Goal: Information Seeking & Learning: Learn about a topic

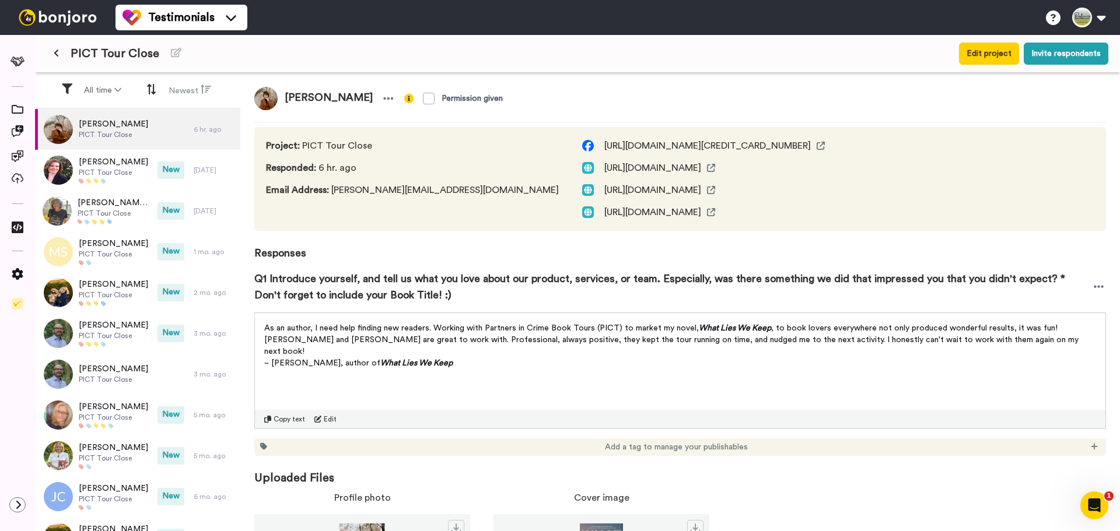
scroll to position [58, 0]
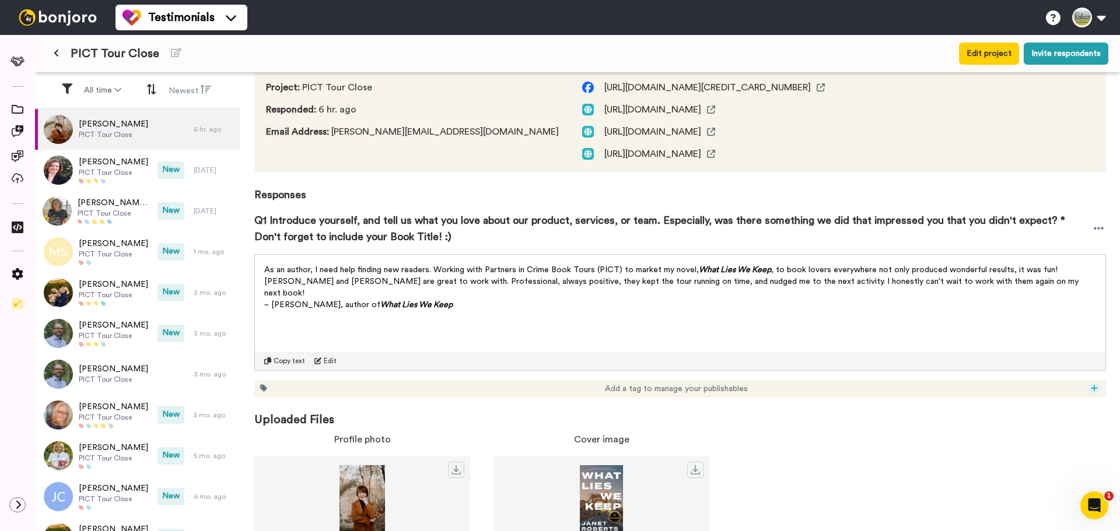
click at [1091, 388] on icon at bounding box center [1094, 388] width 6 height 6
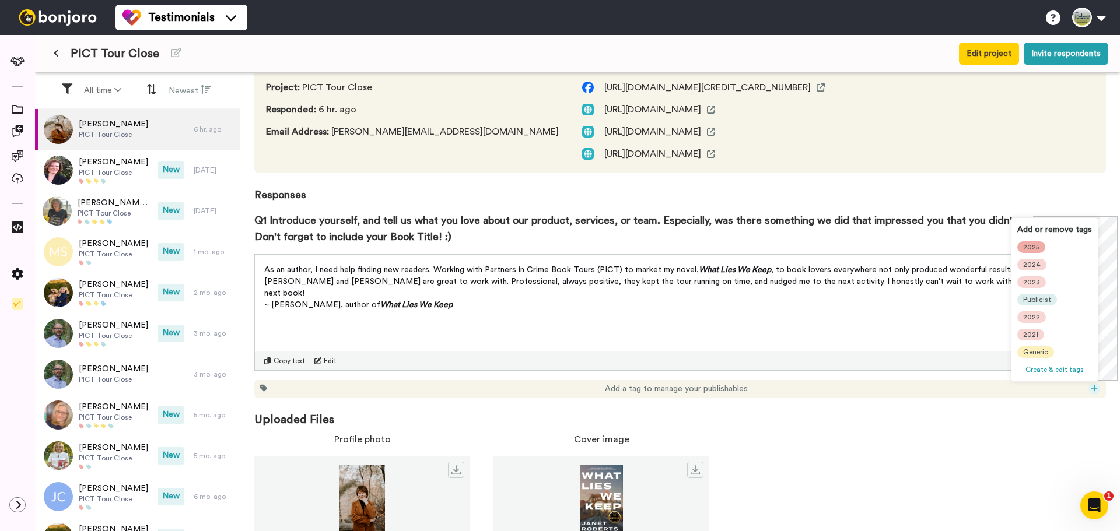
click at [1034, 246] on span "2025" at bounding box center [1031, 247] width 16 height 9
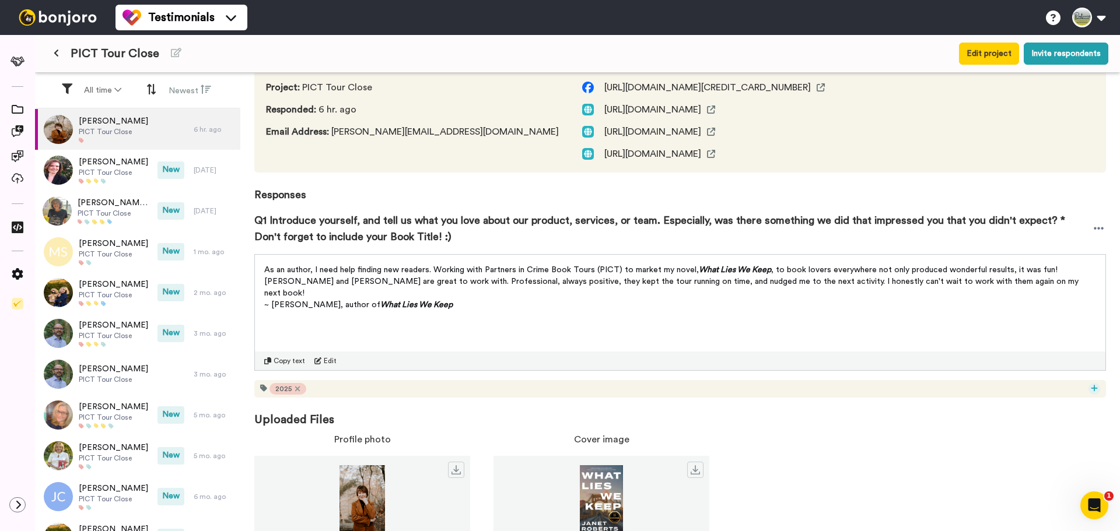
click at [1091, 388] on icon at bounding box center [1094, 388] width 7 height 8
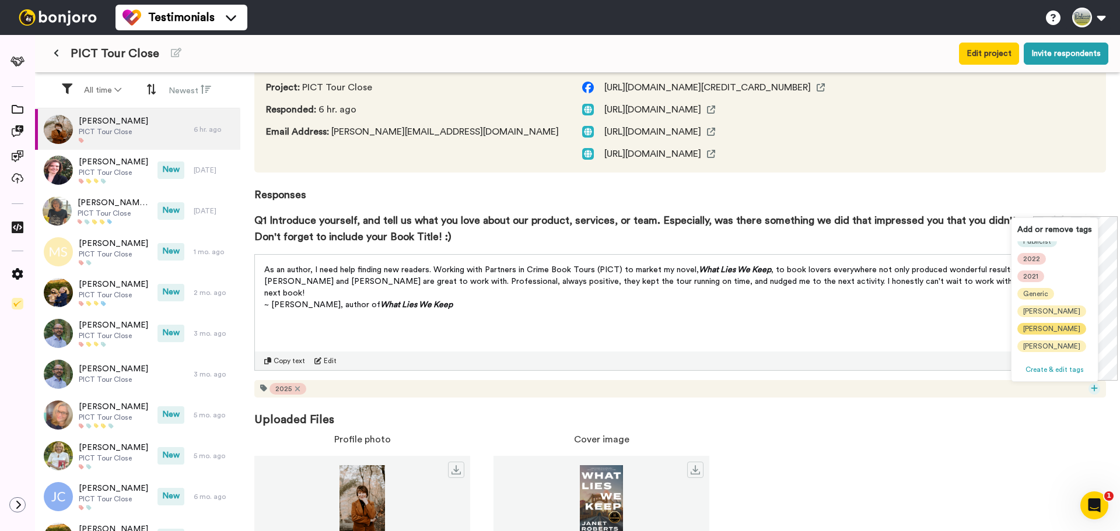
click at [1035, 330] on span "[PERSON_NAME]" at bounding box center [1051, 328] width 57 height 9
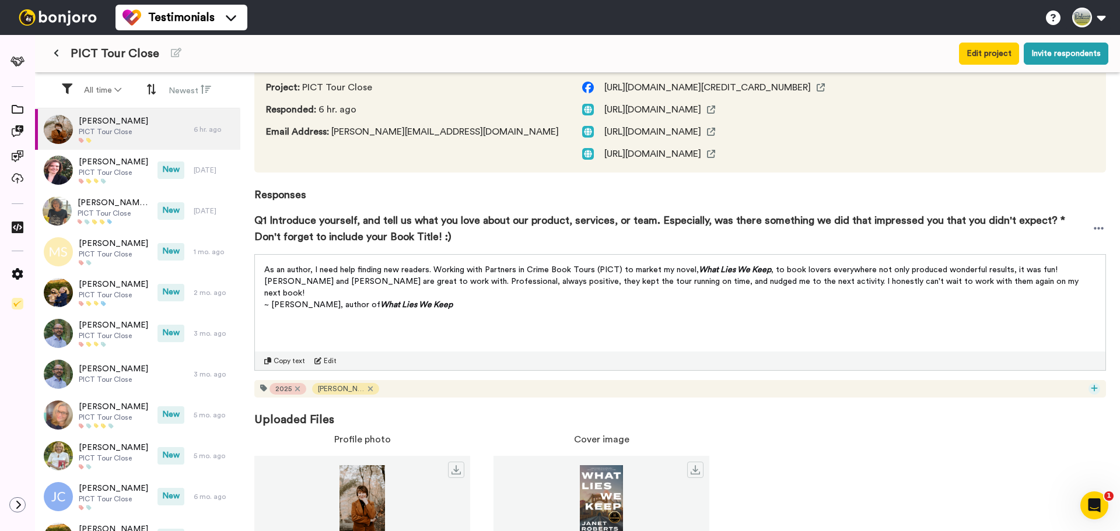
click at [1091, 388] on icon at bounding box center [1094, 388] width 6 height 6
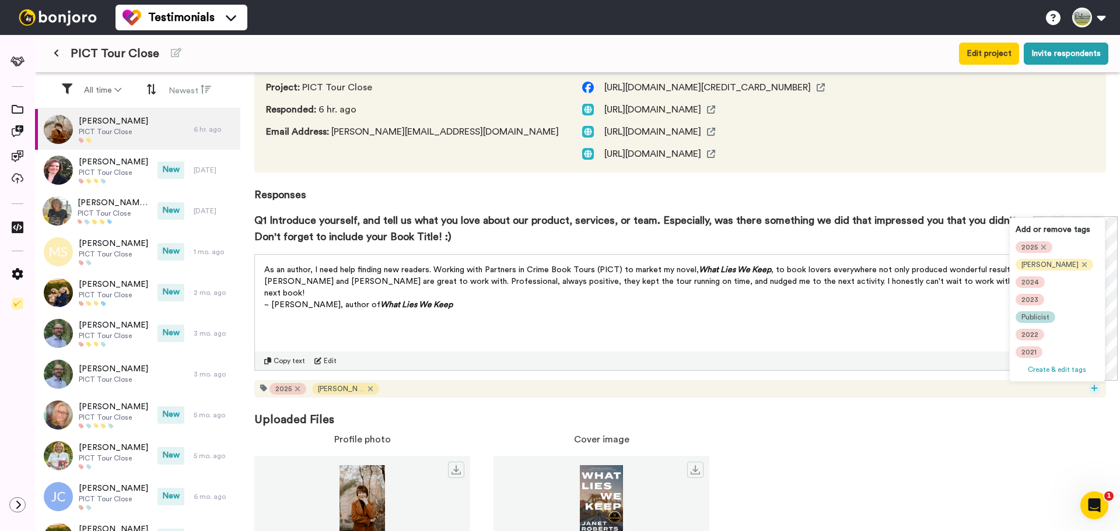
scroll to position [58, 0]
click at [1033, 342] on span "[PERSON_NAME]" at bounding box center [1049, 346] width 57 height 9
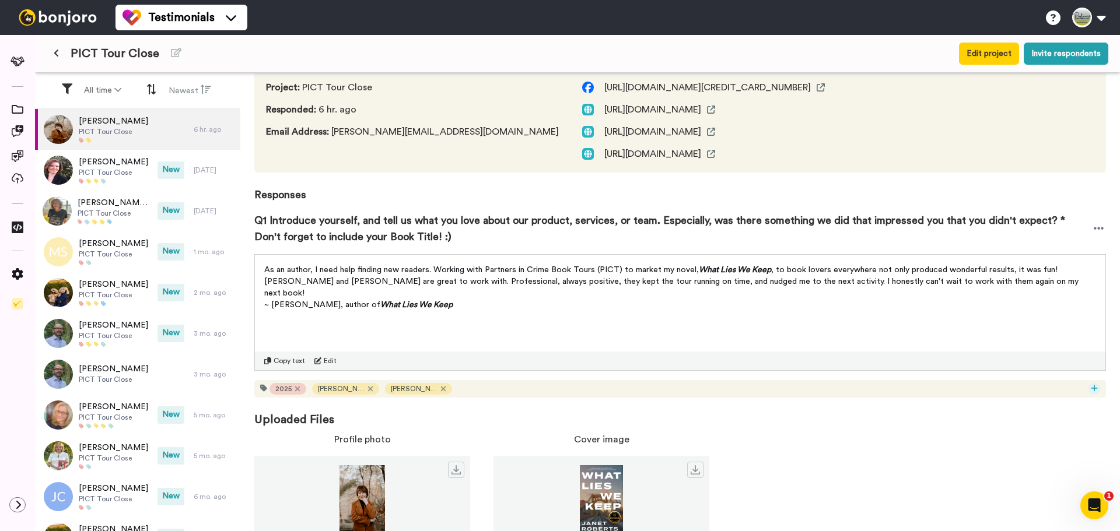
click at [1091, 386] on icon at bounding box center [1094, 388] width 7 height 8
click at [1033, 336] on span "Author" at bounding box center [1032, 334] width 22 height 9
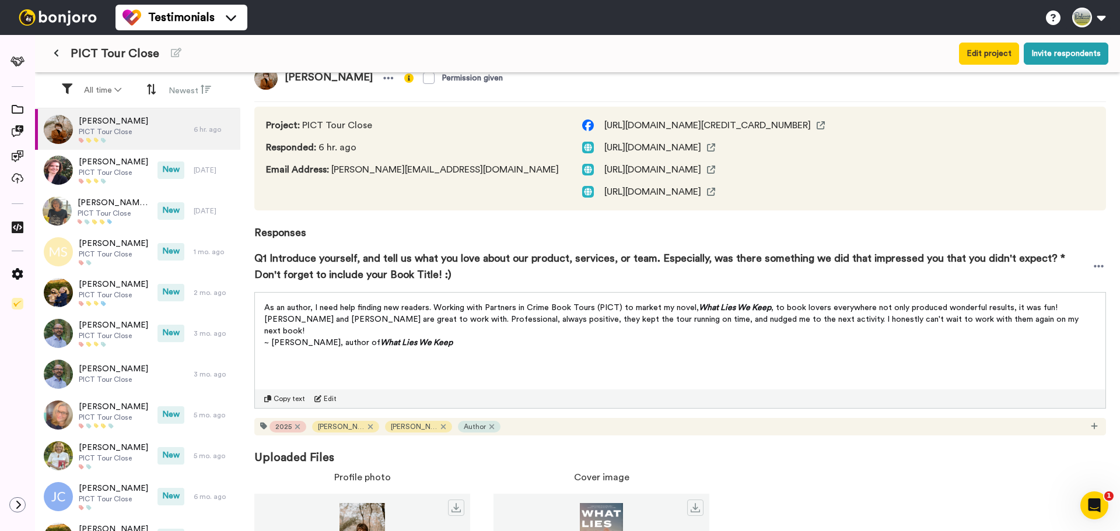
scroll to position [0, 0]
